Goal: Task Accomplishment & Management: Use online tool/utility

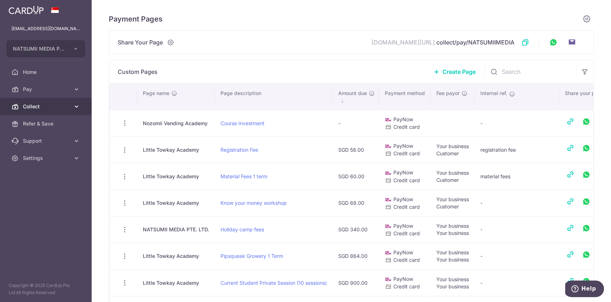
click at [81, 105] on link "Collect" at bounding box center [46, 106] width 92 height 17
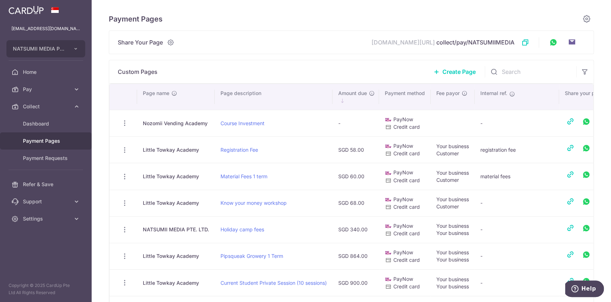
click at [58, 142] on span "Payment Pages" at bounding box center [46, 140] width 47 height 7
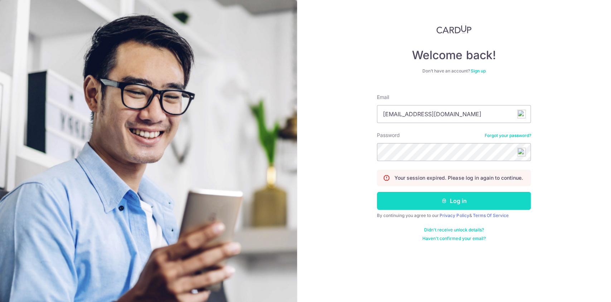
click at [468, 203] on button "Log in" at bounding box center [454, 201] width 154 height 18
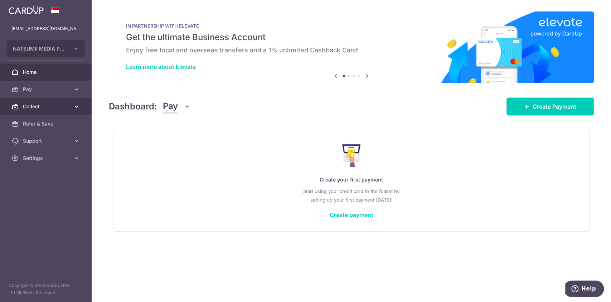
click at [74, 107] on icon at bounding box center [76, 106] width 7 height 7
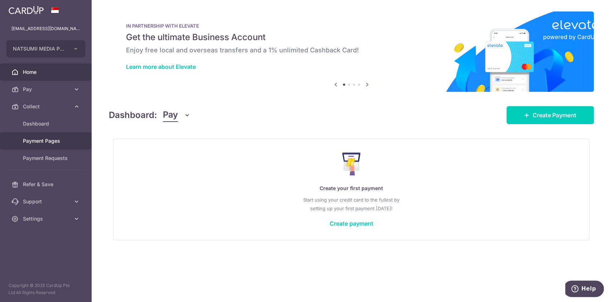
click at [52, 142] on span "Payment Pages" at bounding box center [46, 140] width 47 height 7
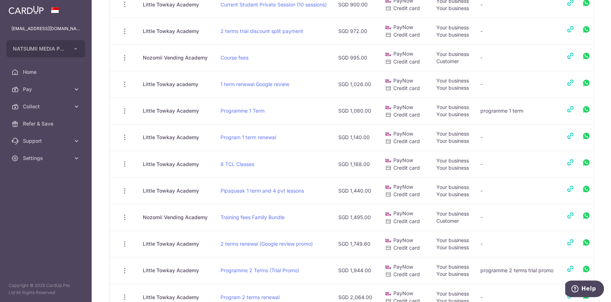
scroll to position [334, 0]
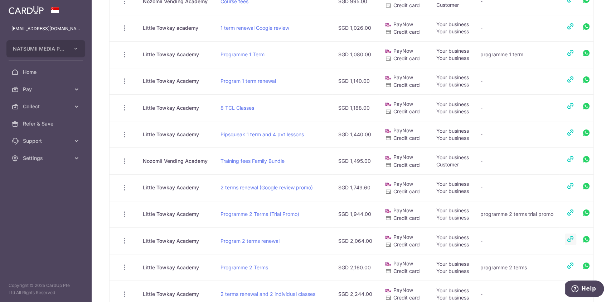
click at [573, 233] on link at bounding box center [570, 238] width 11 height 11
click at [572, 234] on link at bounding box center [570, 238] width 11 height 11
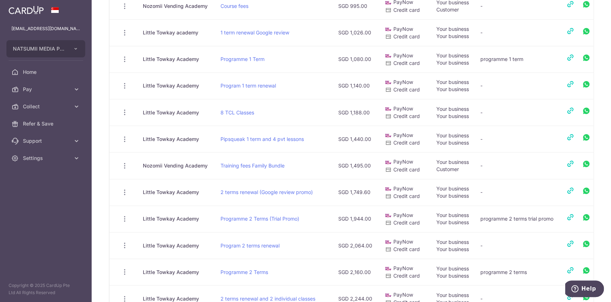
scroll to position [430, 0]
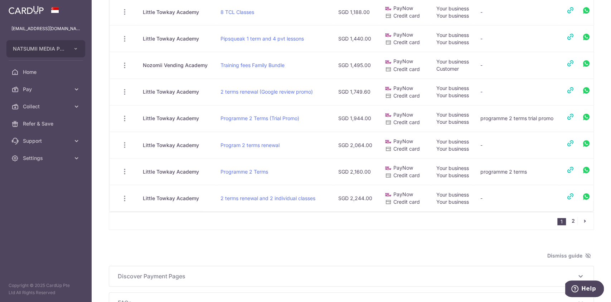
click at [569, 217] on link "2" at bounding box center [573, 220] width 9 height 9
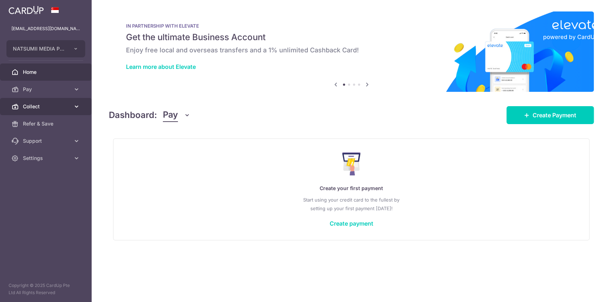
click at [58, 107] on span "Collect" at bounding box center [46, 106] width 47 height 7
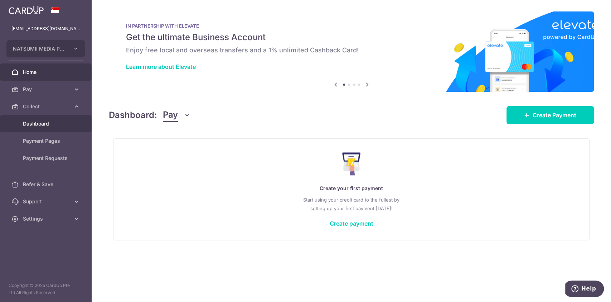
click at [53, 126] on span "Dashboard" at bounding box center [46, 123] width 47 height 7
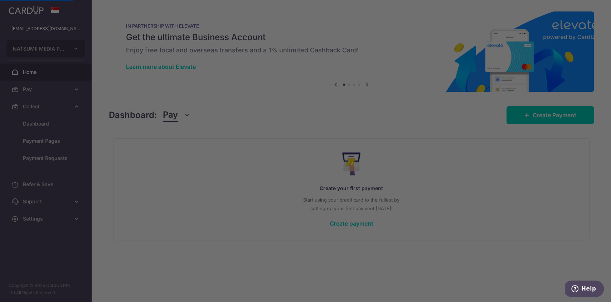
click at [198, 156] on div at bounding box center [308, 152] width 617 height 304
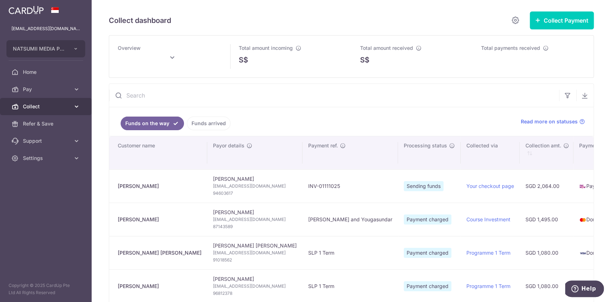
click at [74, 110] on icon at bounding box center [76, 106] width 7 height 7
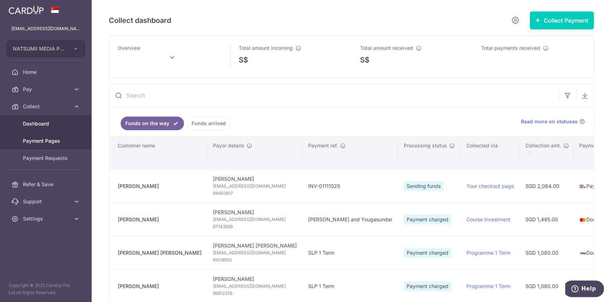
click at [54, 143] on span "Payment Pages" at bounding box center [46, 140] width 47 height 7
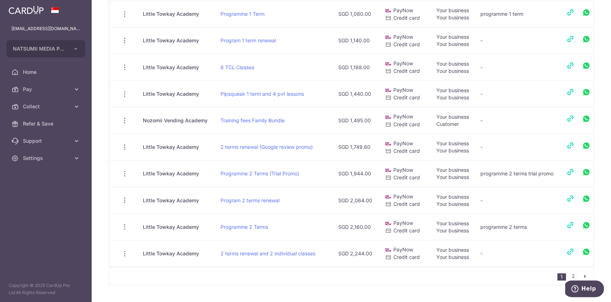
scroll to position [477, 0]
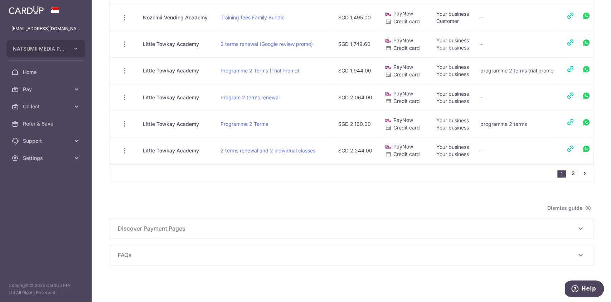
click at [569, 170] on link "2" at bounding box center [573, 173] width 9 height 9
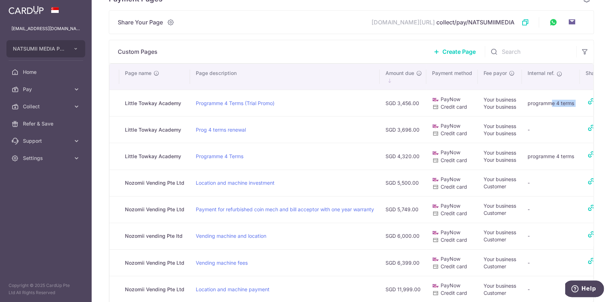
scroll to position [0, 74]
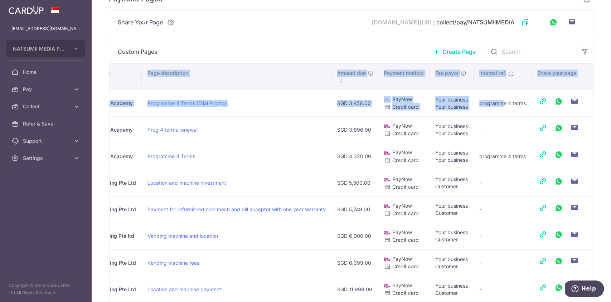
drag, startPoint x: 573, startPoint y: 107, endPoint x: 563, endPoint y: 103, distance: 10.5
click at [580, 107] on tr "View/Edit [GEOGRAPHIC_DATA] Little Towkay Academy Programme 4 Terms (Trial Prom…" at bounding box center [318, 103] width 550 height 27
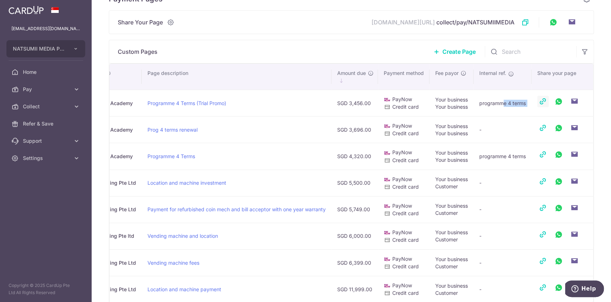
click at [539, 101] on link at bounding box center [543, 101] width 11 height 11
